Goal: Information Seeking & Learning: Learn about a topic

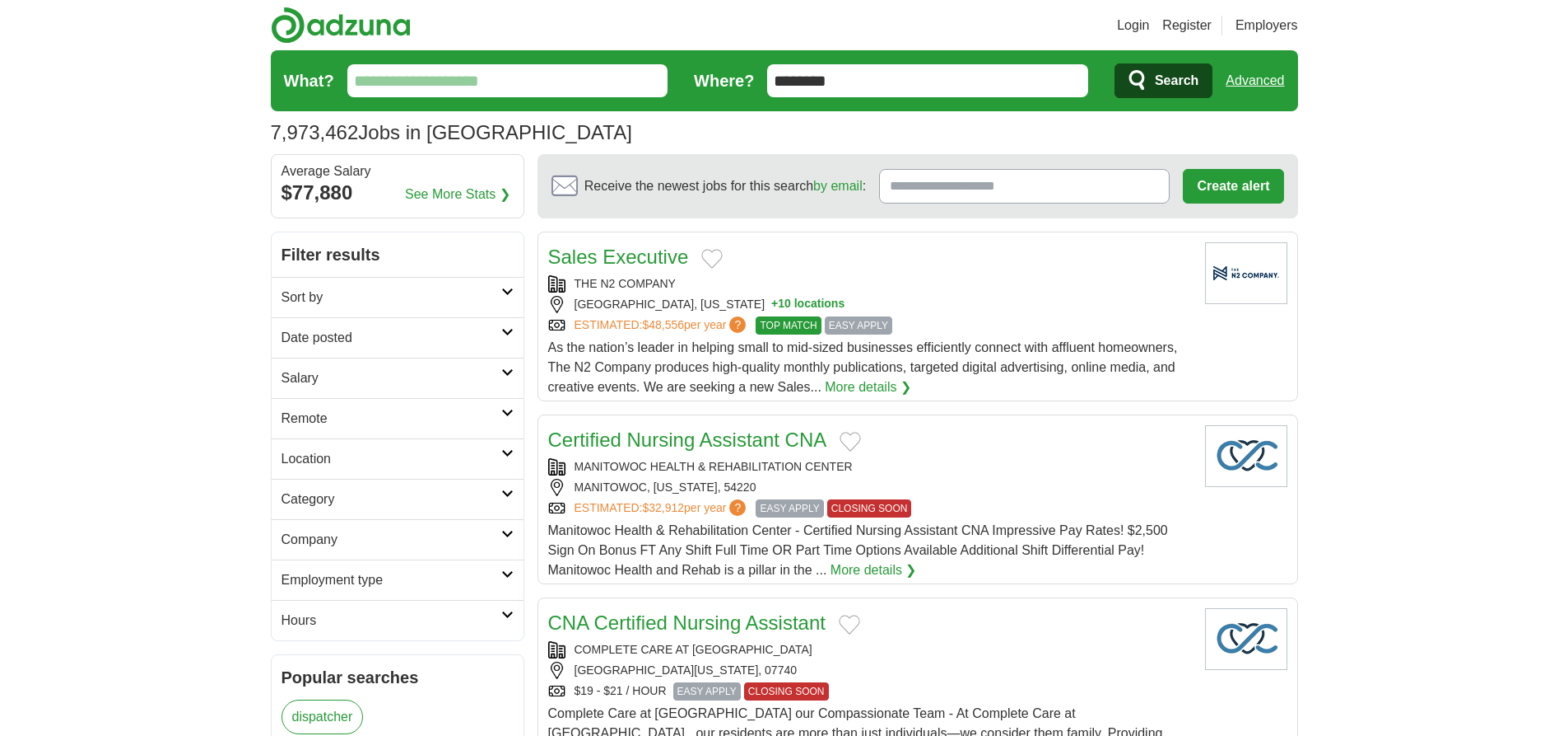
type input "********"
click at [1255, 81] on link "Advanced" at bounding box center [1255, 80] width 59 height 33
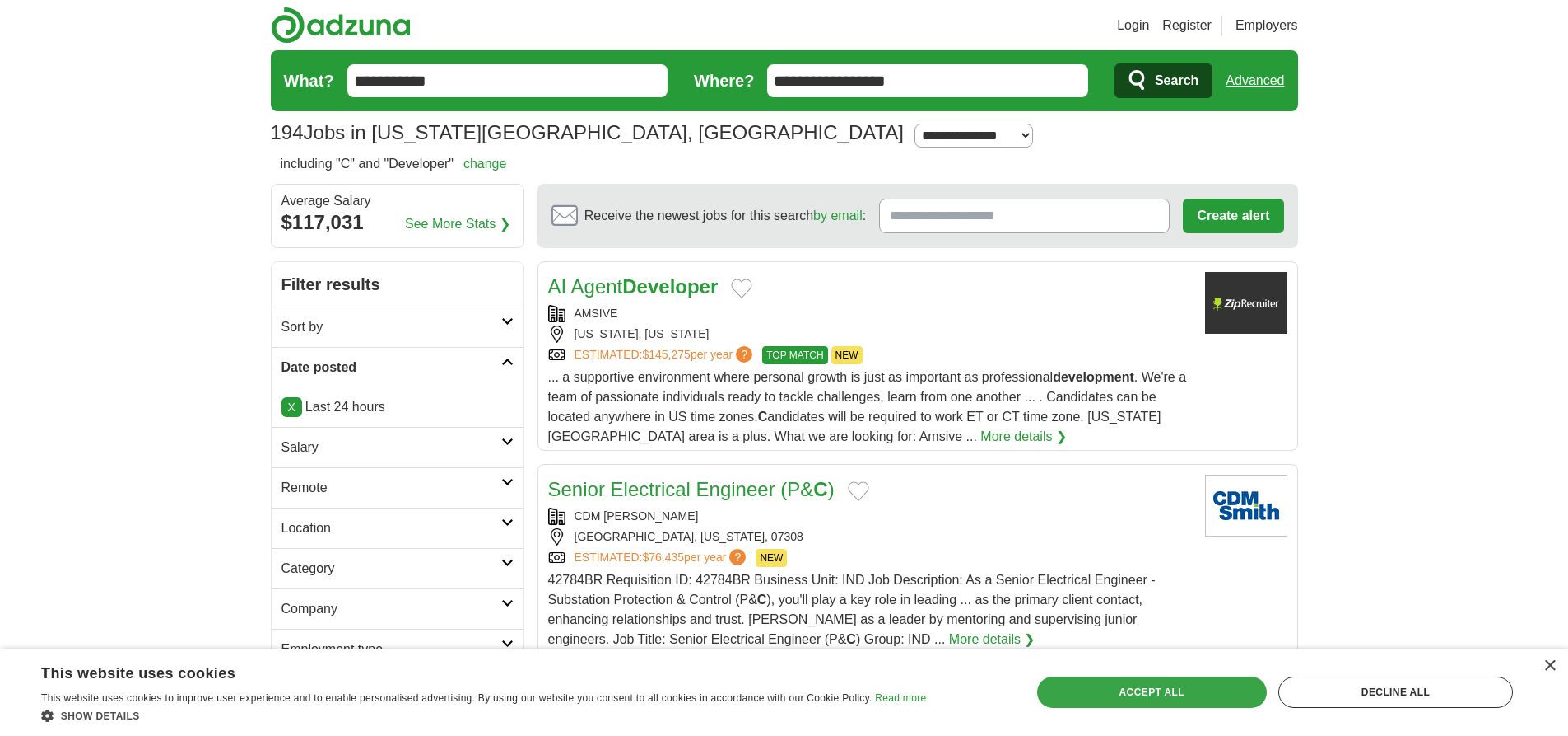
click at [1152, 691] on div "Accept all" at bounding box center [1152, 692] width 230 height 32
